Goal: Task Accomplishment & Management: Manage account settings

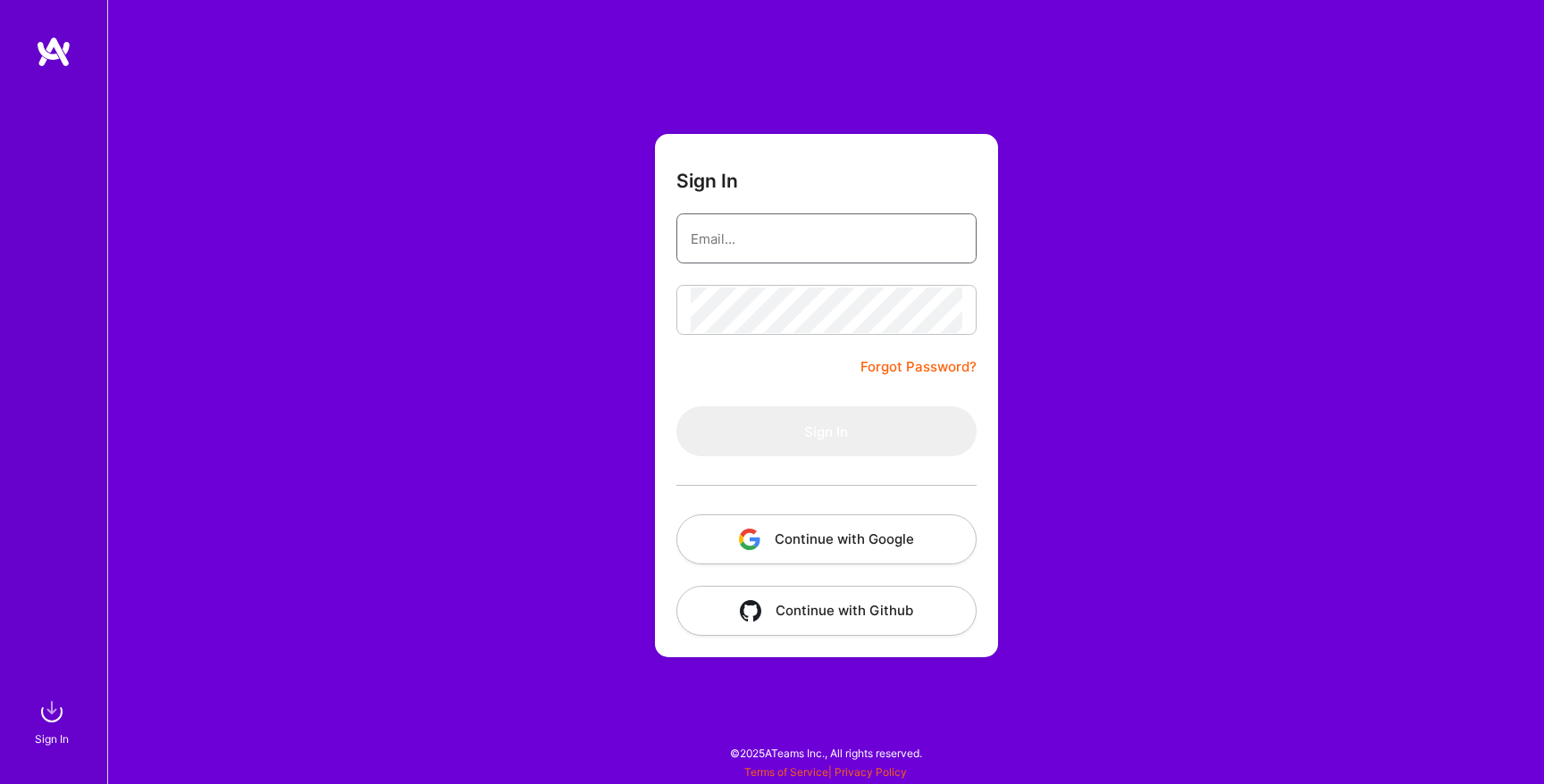
type input "[EMAIL_ADDRESS][DOMAIN_NAME]"
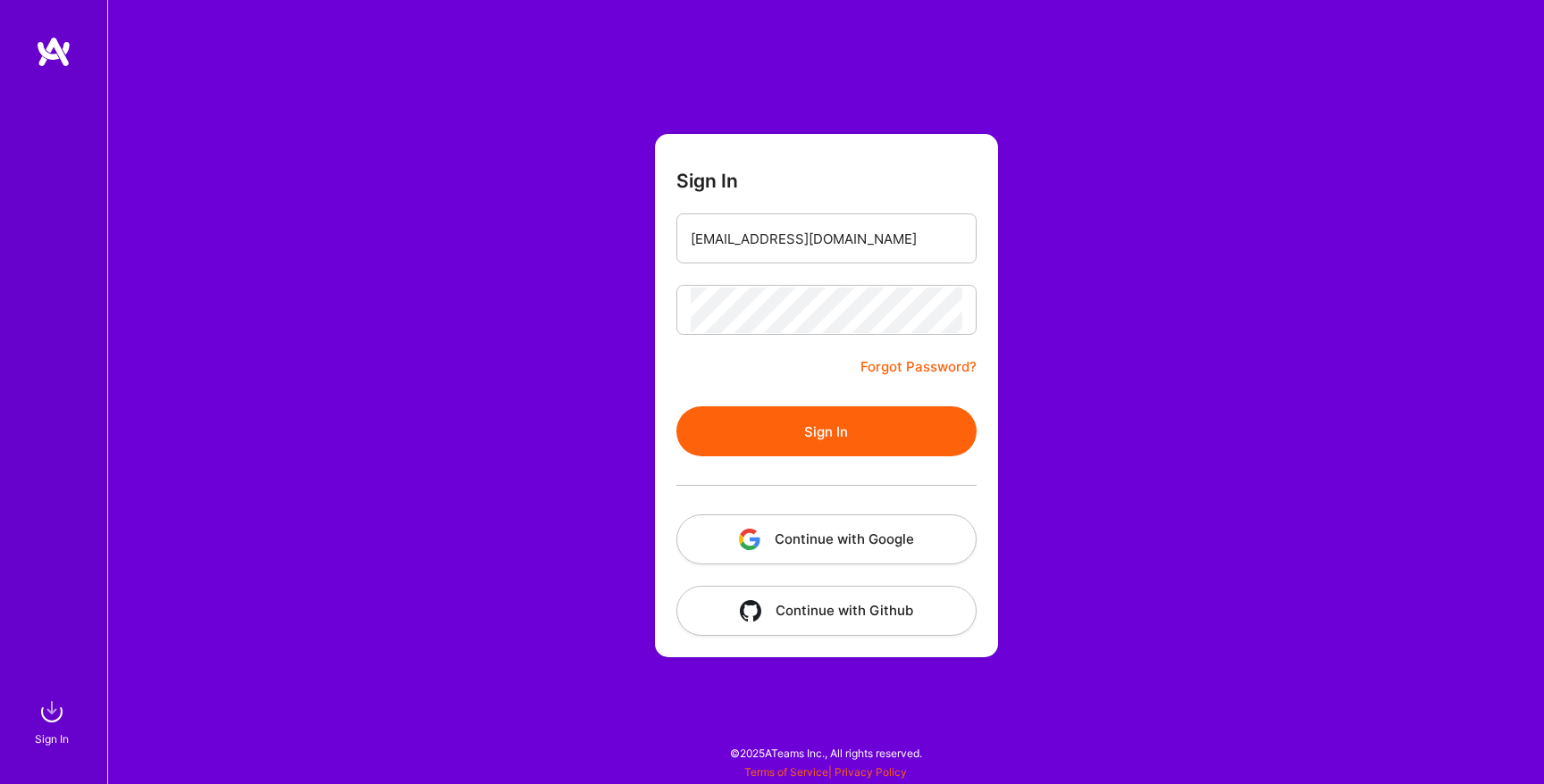
click at [750, 357] on form "Sign In [EMAIL_ADDRESS][DOMAIN_NAME] Forgot Password? Sign In Continue with Goo…" at bounding box center [827, 395] width 343 height 523
click at [769, 435] on button "Sign In" at bounding box center [827, 431] width 300 height 50
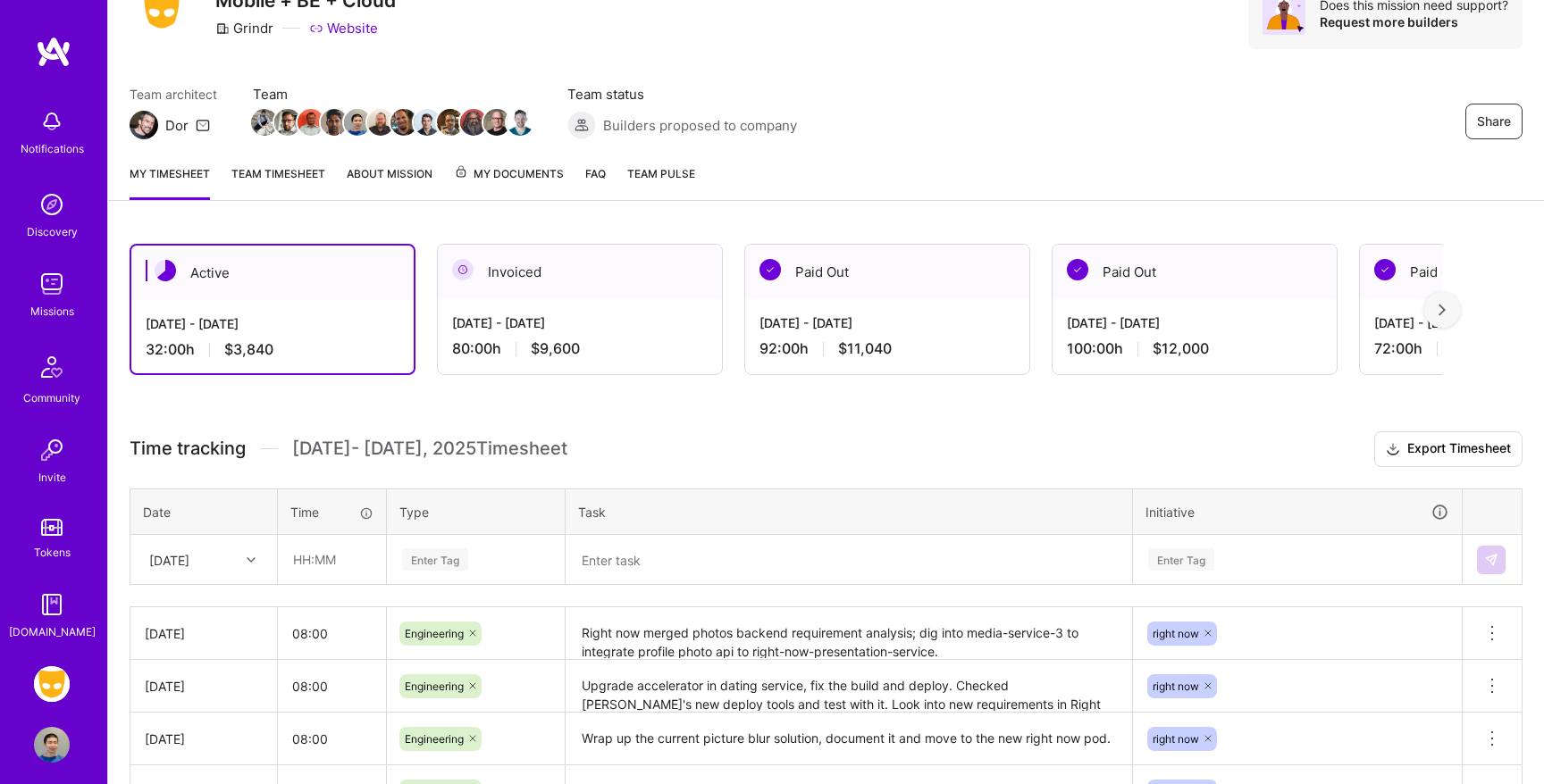
scroll to position [88, 0]
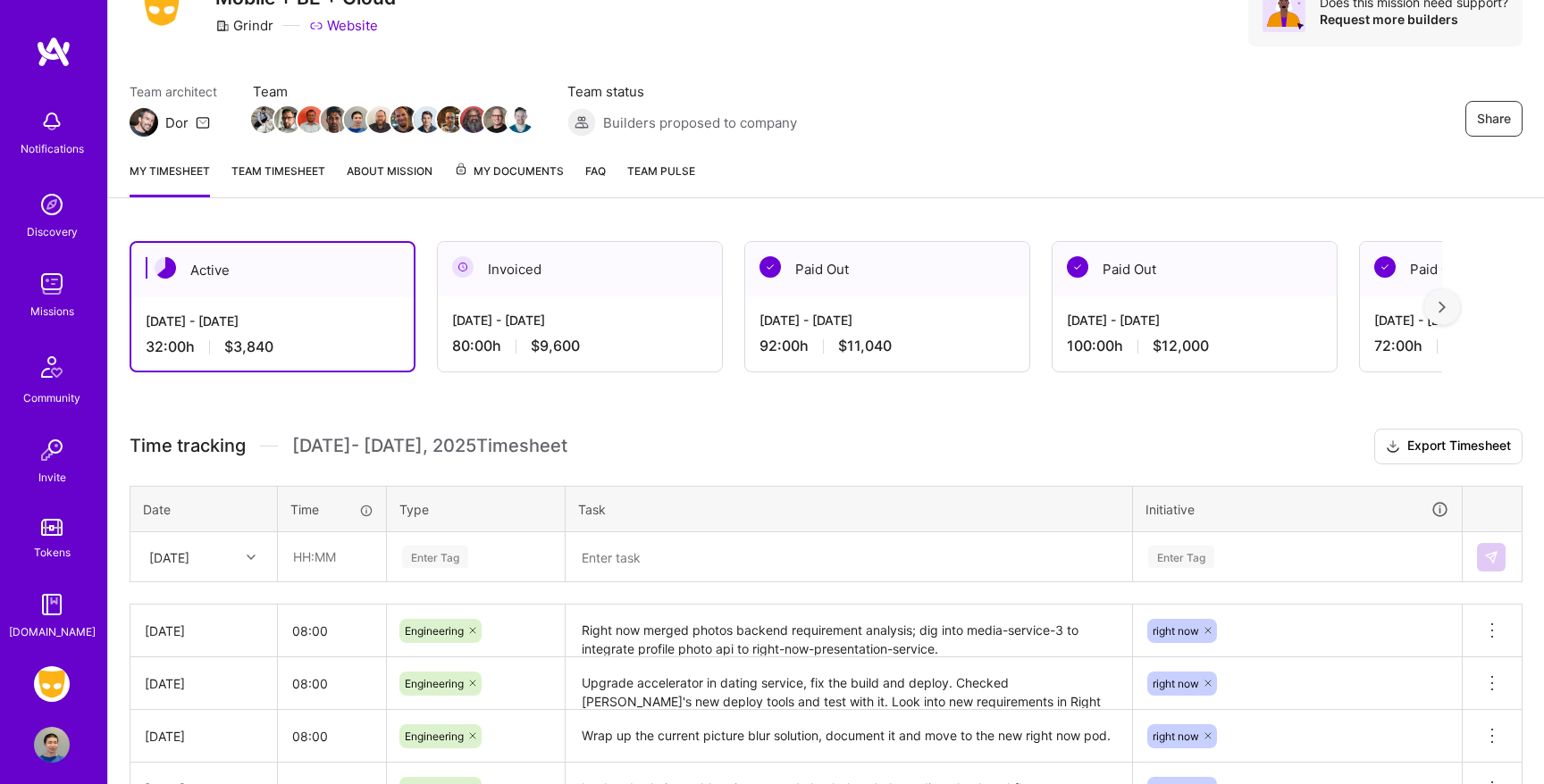
click at [286, 176] on link "Team timesheet" at bounding box center [279, 180] width 94 height 36
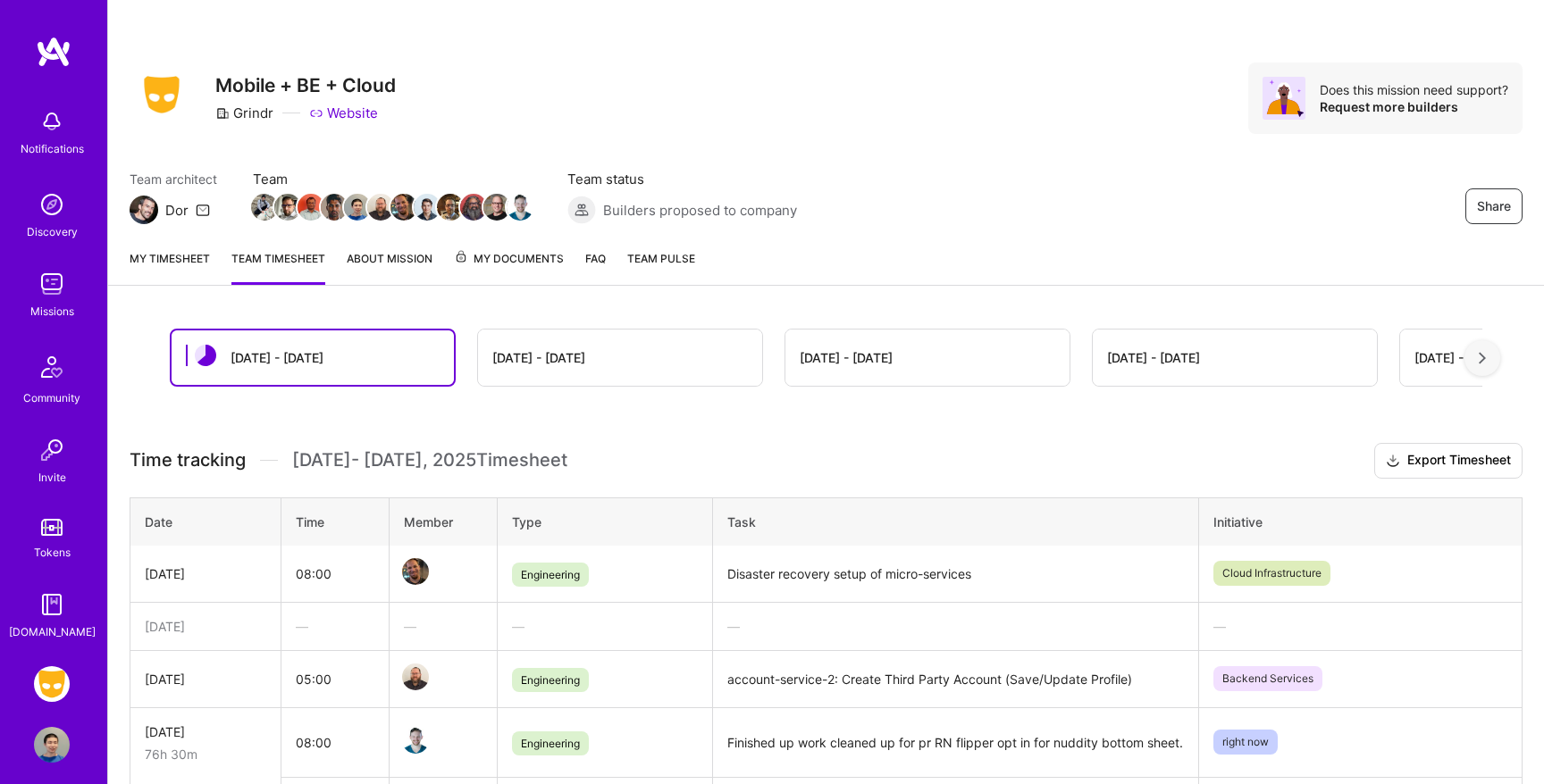
click at [167, 262] on link "My timesheet" at bounding box center [169, 267] width 80 height 36
